Goal: Task Accomplishment & Management: Manage account settings

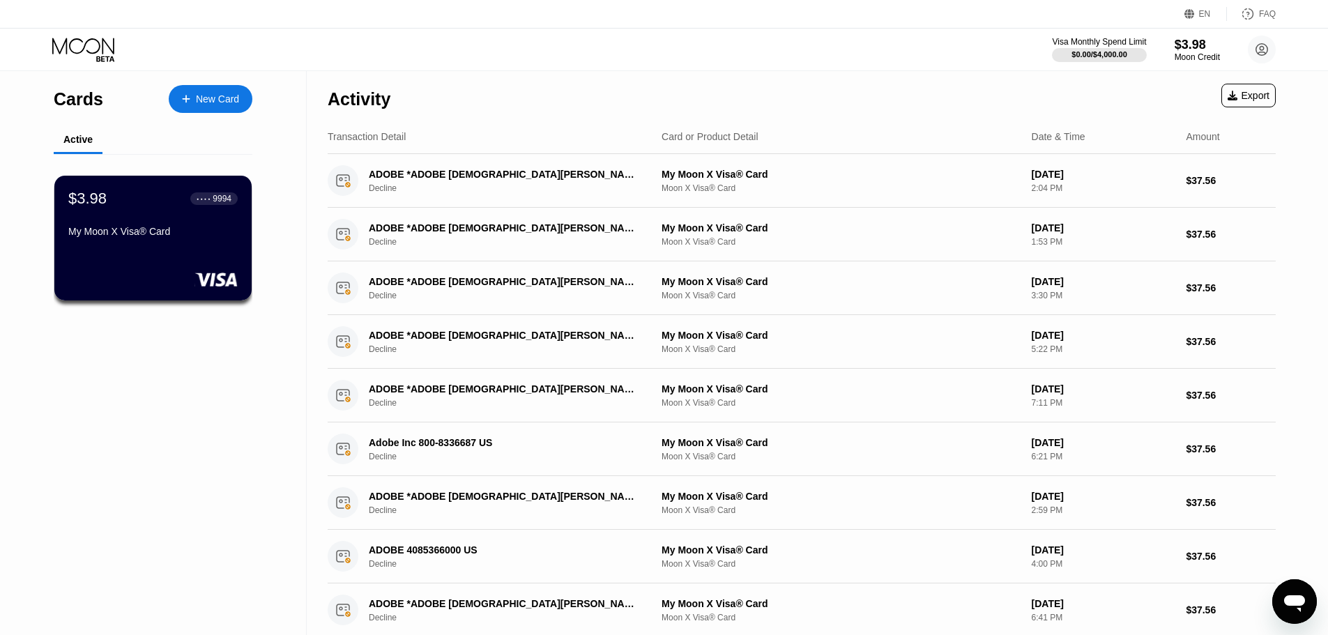
click at [87, 47] on icon at bounding box center [84, 50] width 65 height 24
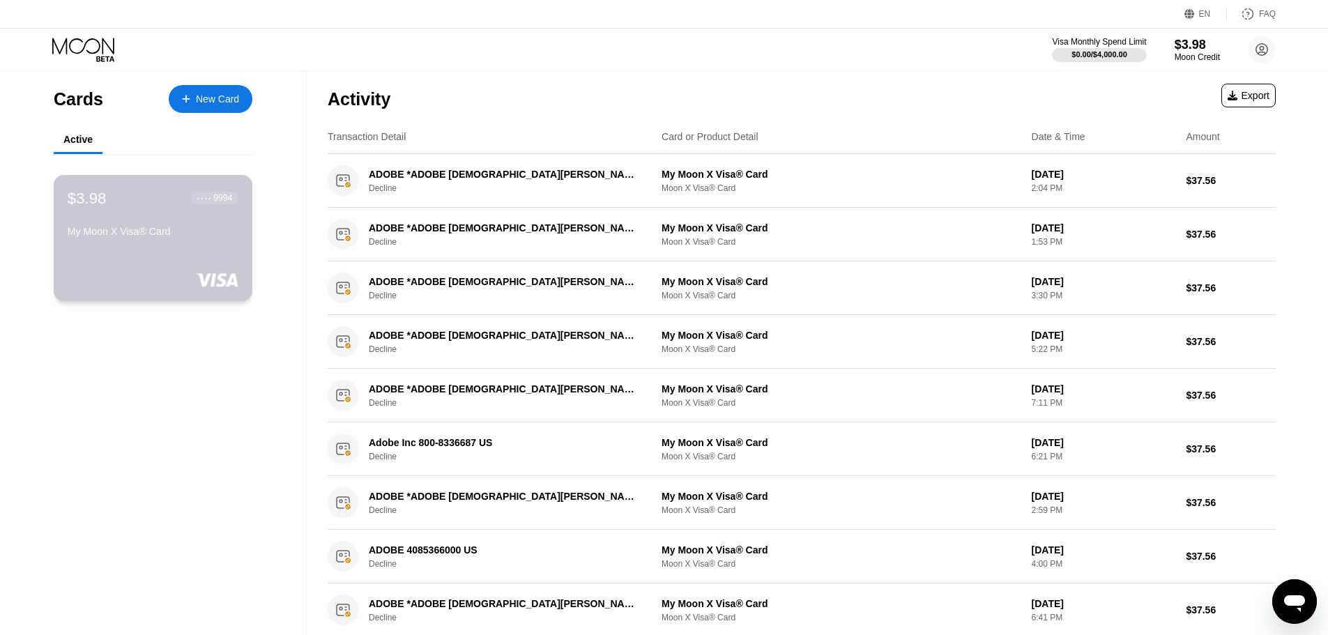
click at [157, 222] on div "$3.98 ● ● ● ● 9994 My Moon X Visa® Card" at bounding box center [153, 216] width 171 height 54
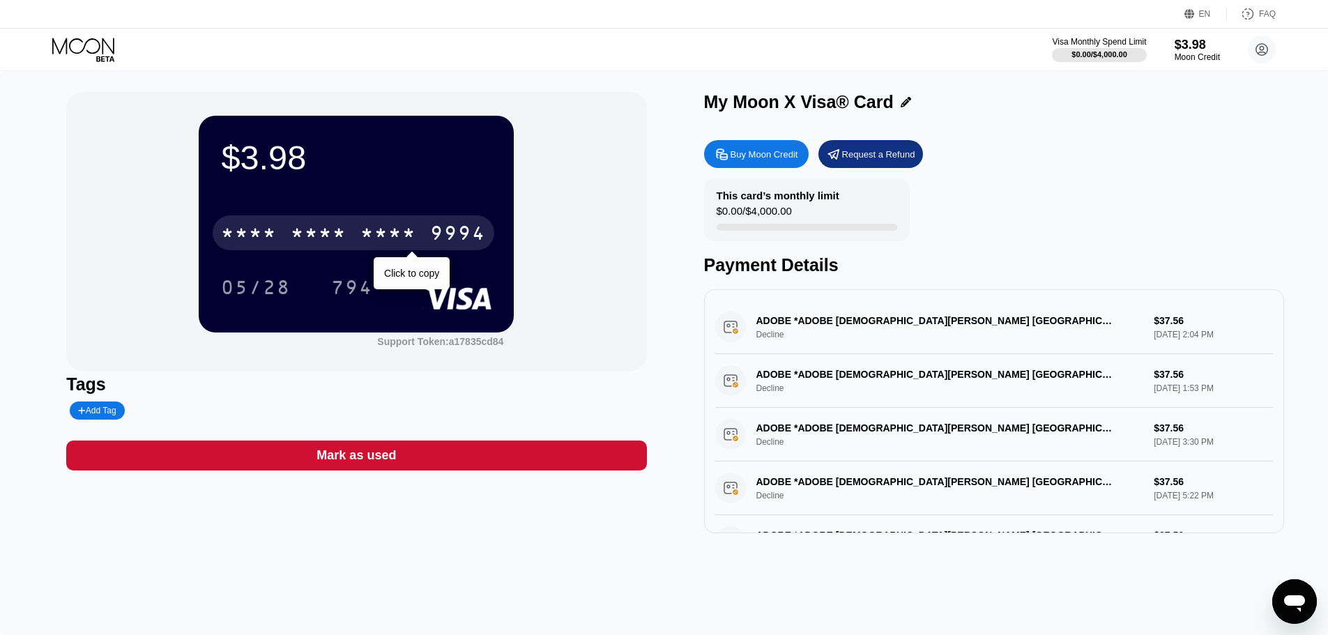
click at [360, 233] on div "* * * * * * * * * * * * 9994" at bounding box center [354, 232] width 282 height 35
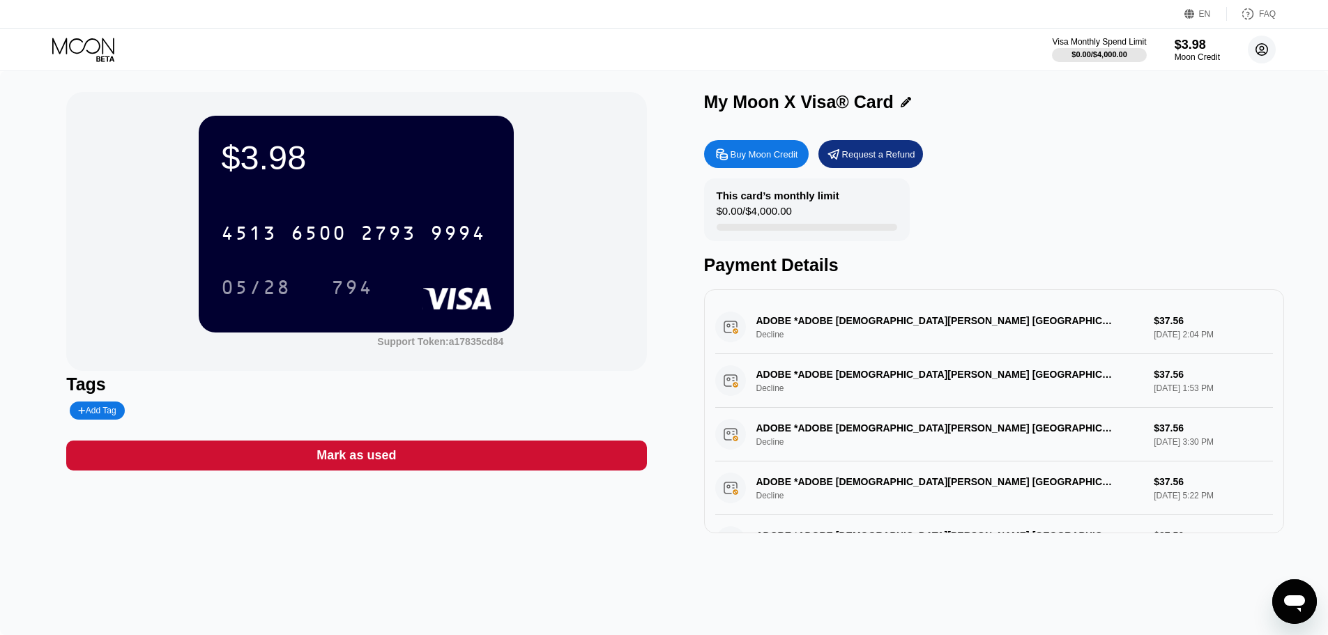
click at [1266, 54] on icon at bounding box center [1263, 50] width 8 height 8
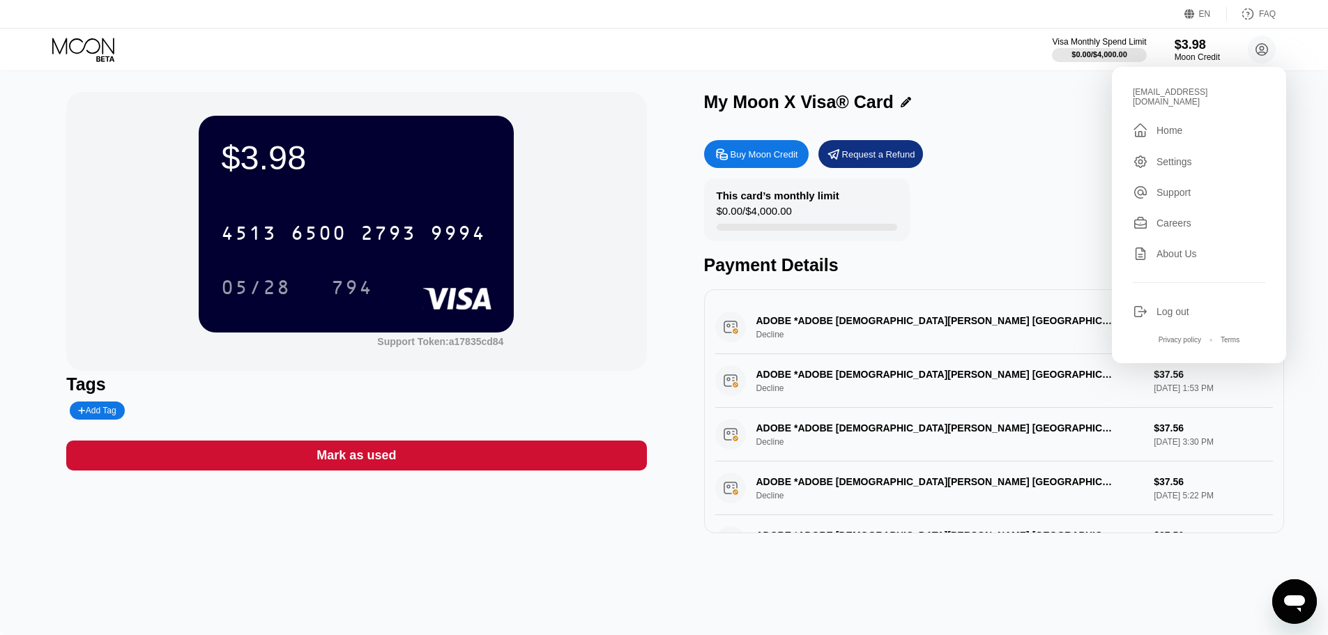
click at [1181, 156] on div "Settings" at bounding box center [1175, 161] width 36 height 11
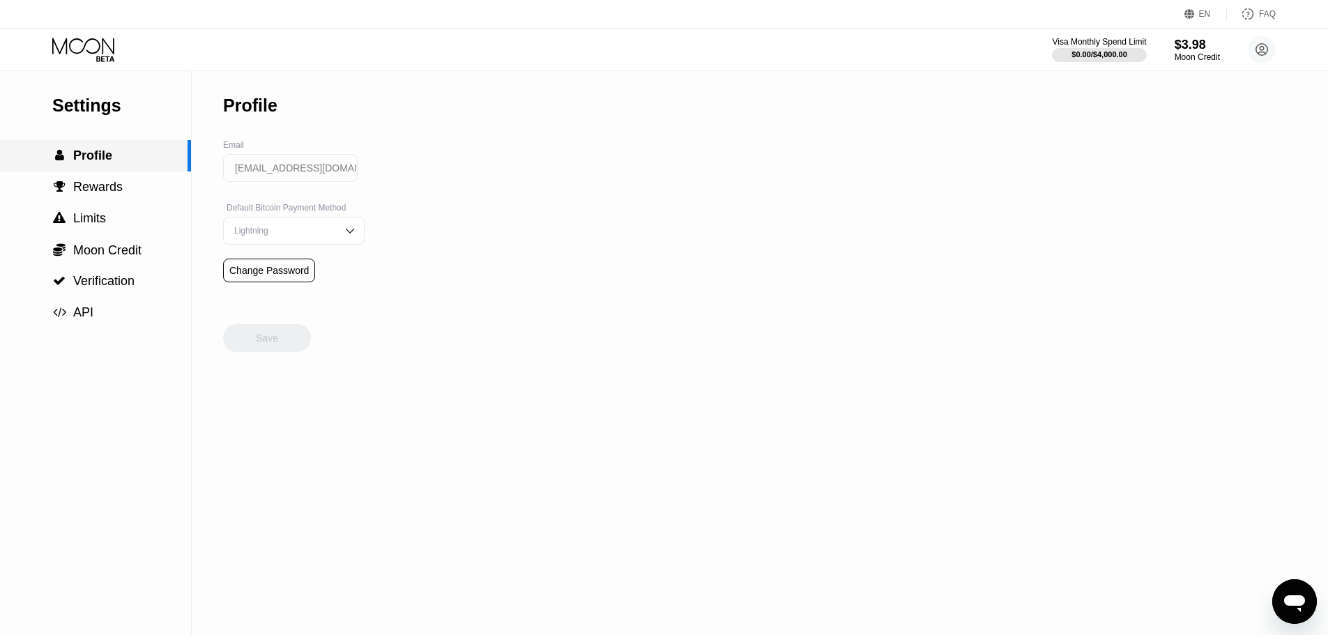
click at [119, 162] on div " Profile" at bounding box center [94, 156] width 188 height 15
click at [107, 190] on span "Rewards" at bounding box center [98, 187] width 50 height 14
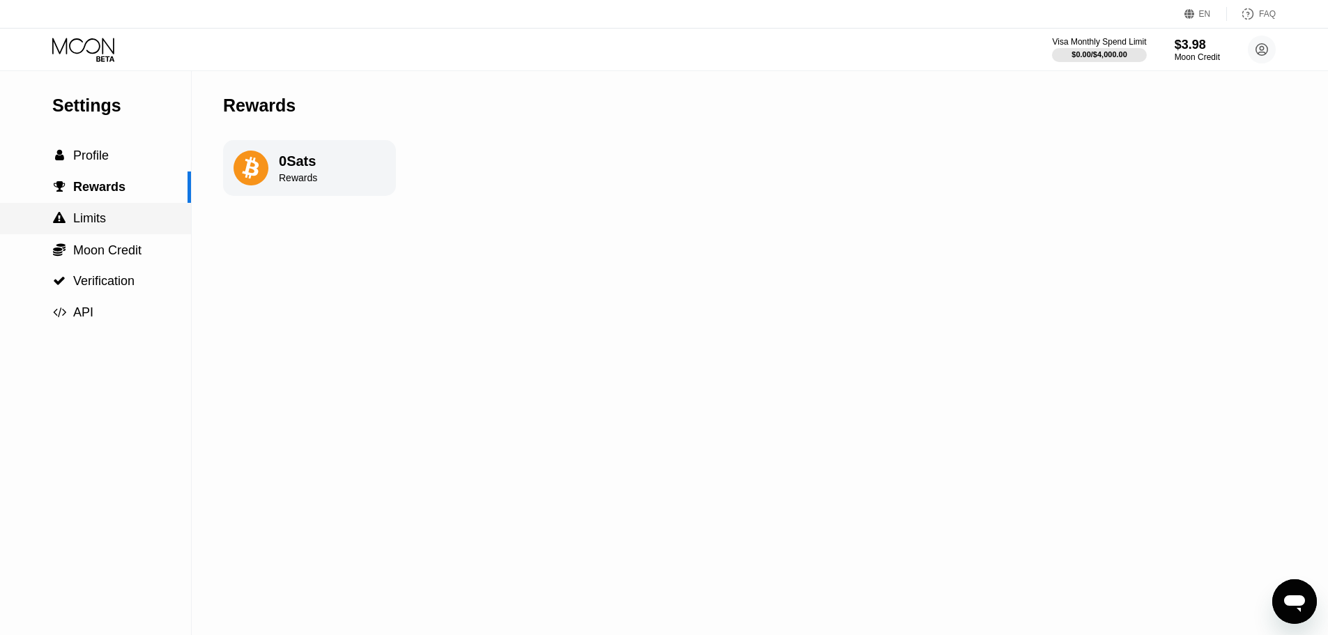
click at [113, 217] on div " Limits" at bounding box center [95, 218] width 191 height 15
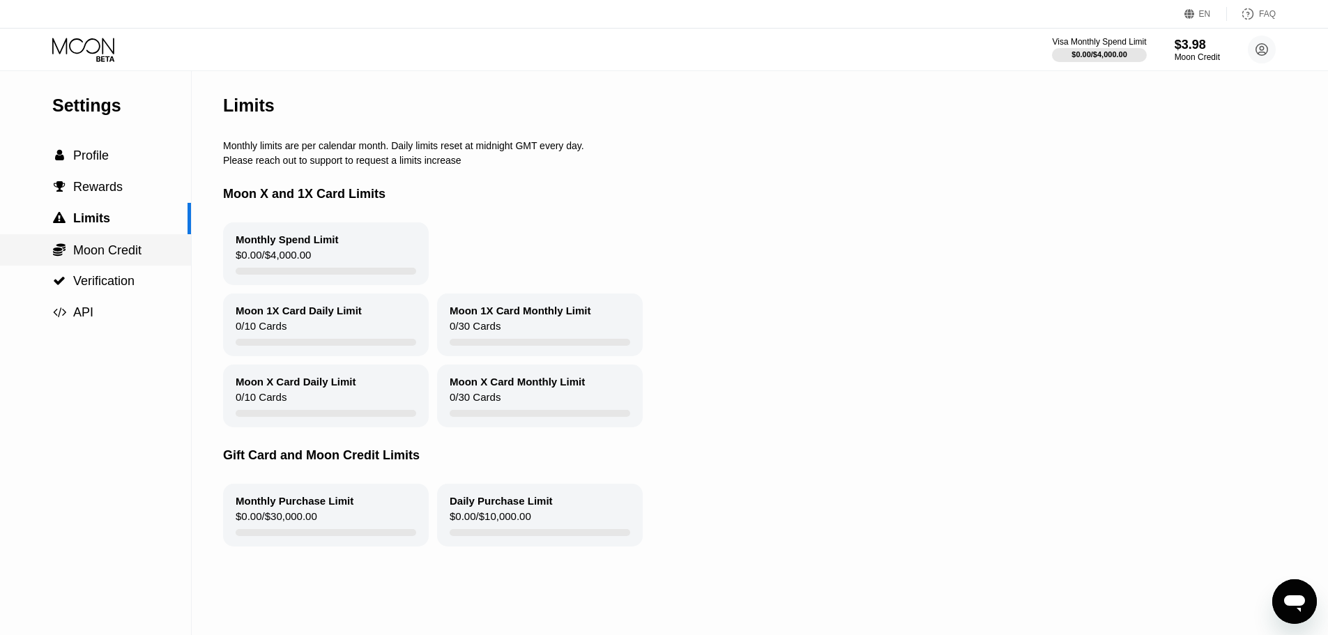
click at [146, 253] on div " Moon Credit" at bounding box center [95, 250] width 191 height 15
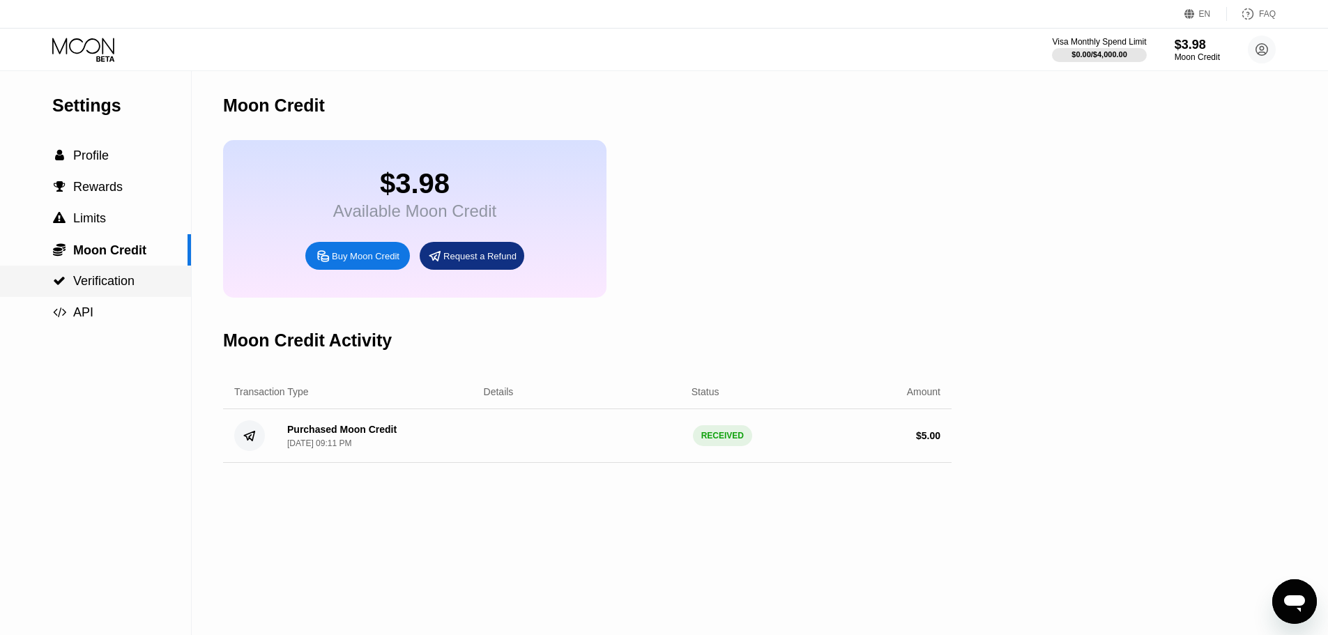
click at [134, 287] on span "Verification" at bounding box center [103, 281] width 61 height 14
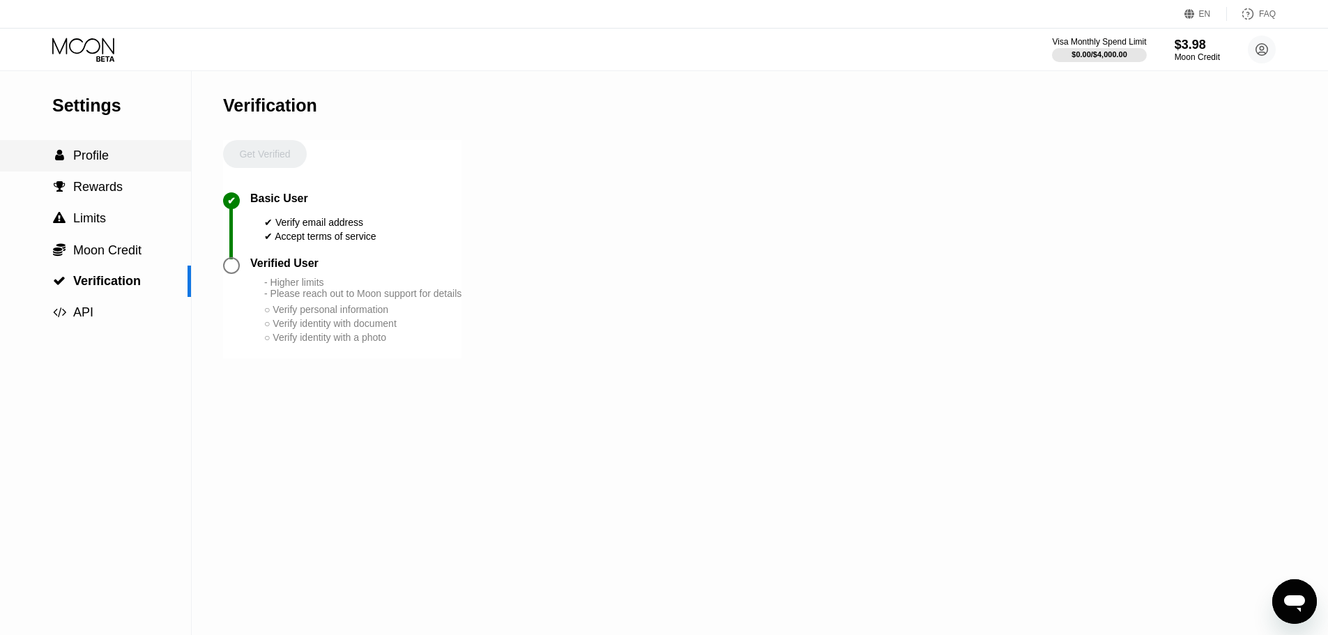
click at [108, 162] on span "Profile" at bounding box center [91, 156] width 36 height 14
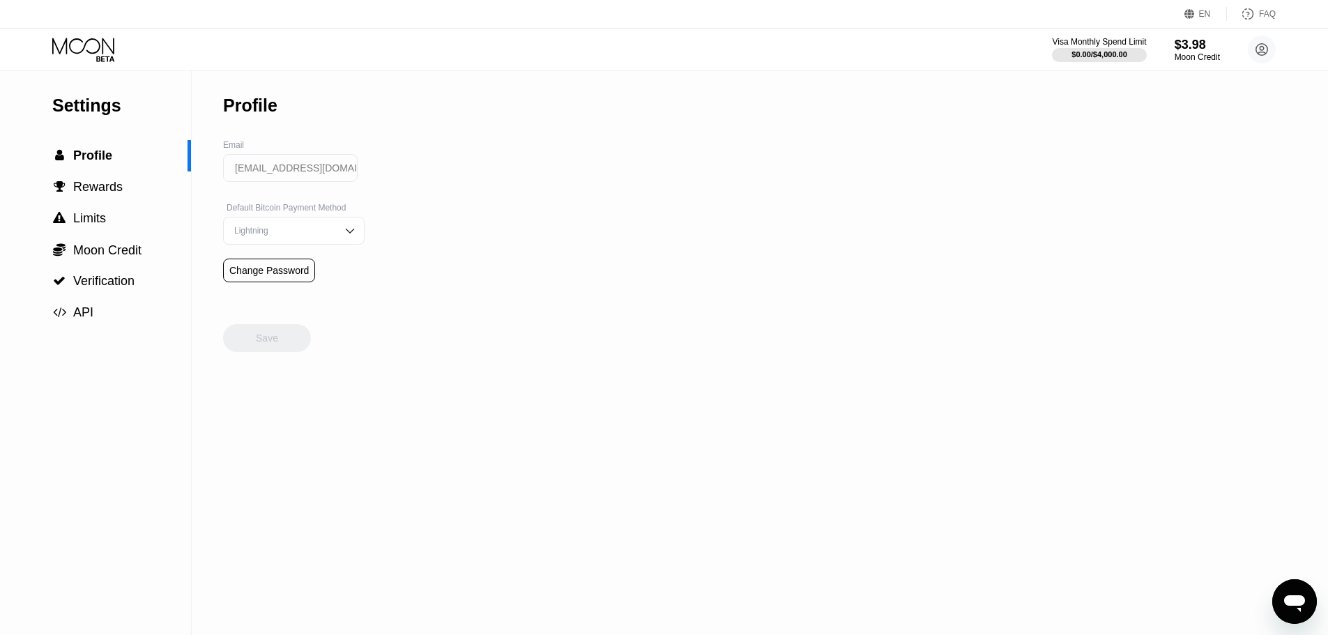
click at [82, 25] on div "EN Language Select an item Save FAQ" at bounding box center [664, 14] width 1328 height 29
click at [86, 45] on icon at bounding box center [84, 50] width 65 height 24
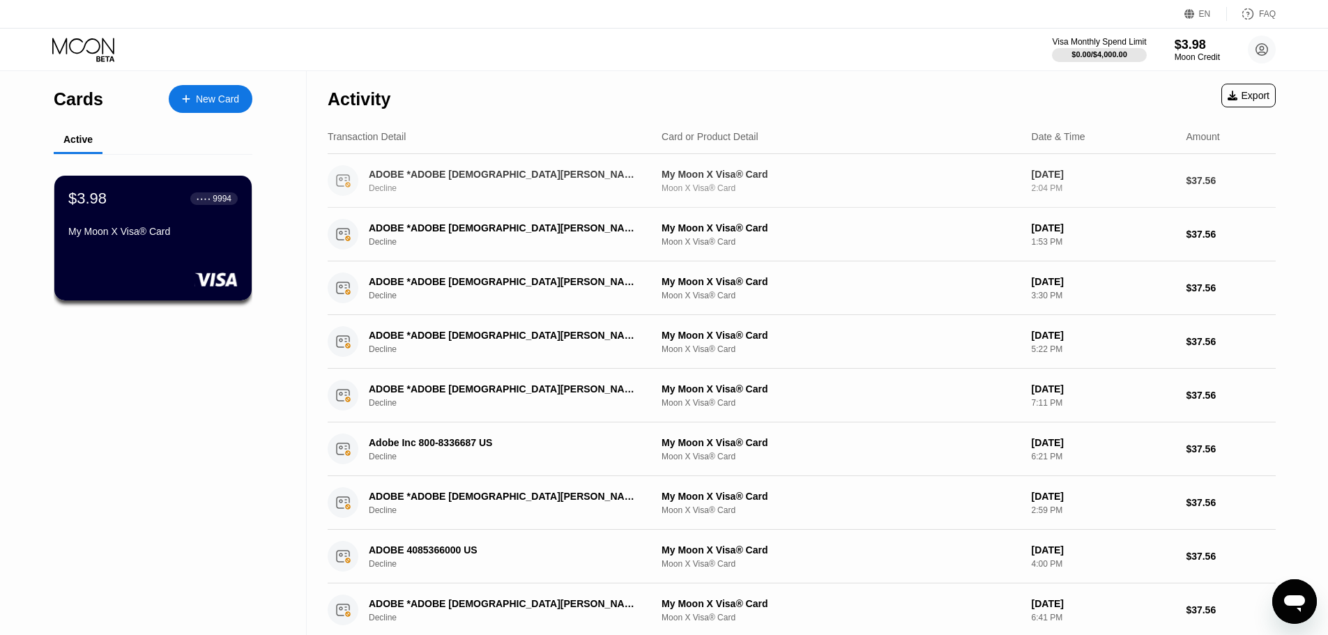
click at [435, 172] on div "ADOBE *ADOBE [DEMOGRAPHIC_DATA][PERSON_NAME] [GEOGRAPHIC_DATA]" at bounding box center [504, 174] width 271 height 11
click at [159, 243] on div "My Moon X Visa® Card" at bounding box center [153, 234] width 171 height 17
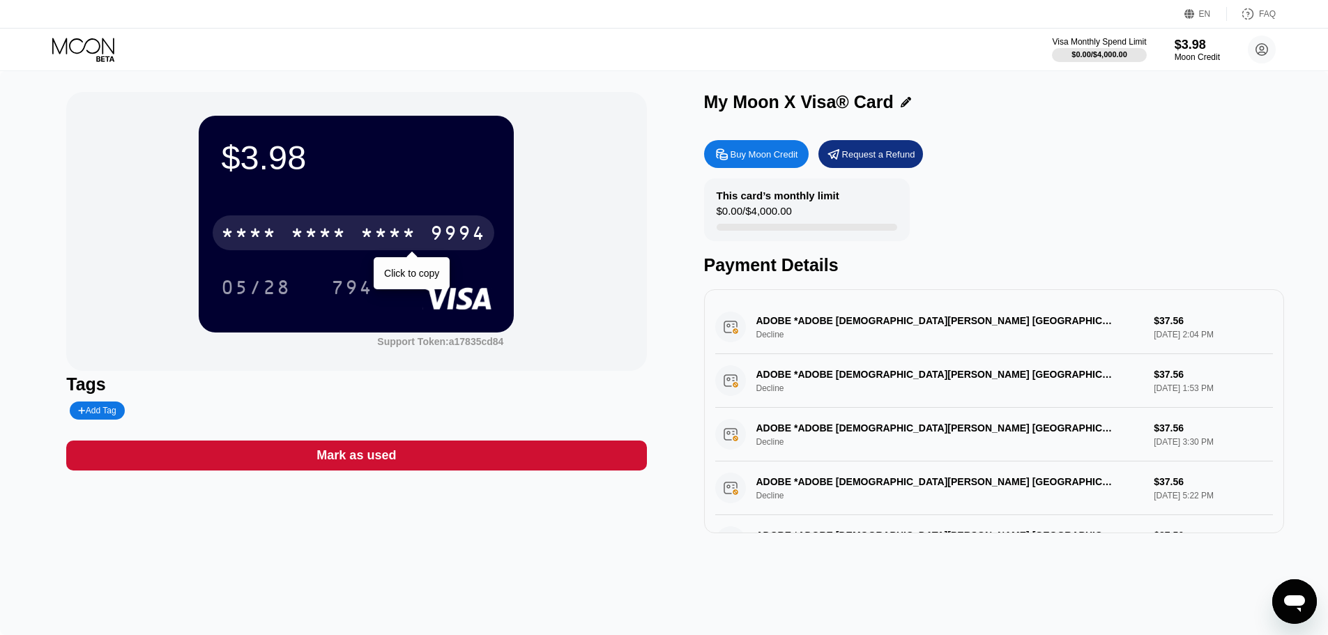
click at [399, 236] on div "* * * *" at bounding box center [389, 235] width 56 height 22
